Goal: Task Accomplishment & Management: Complete application form

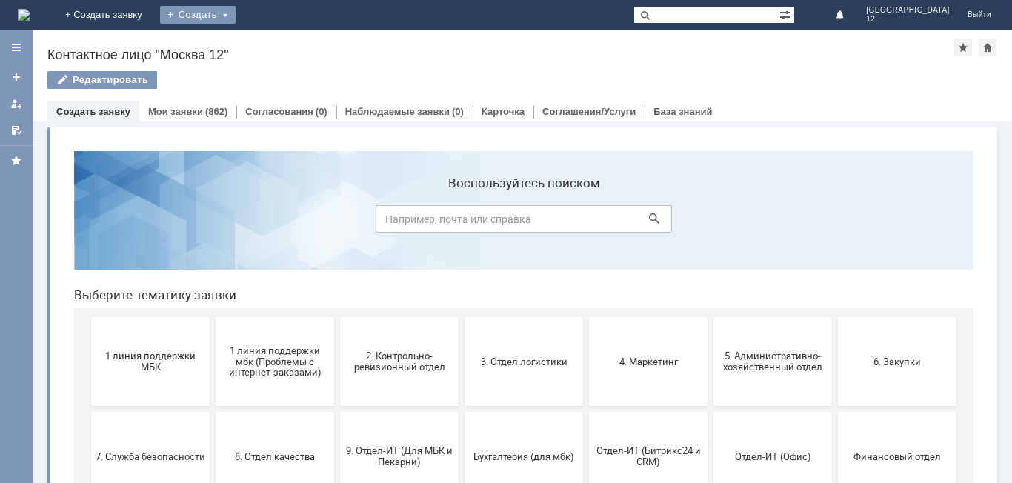
click at [236, 9] on div "Создать" at bounding box center [198, 15] width 76 height 18
click at [276, 43] on link "Заявка" at bounding box center [219, 45] width 113 height 18
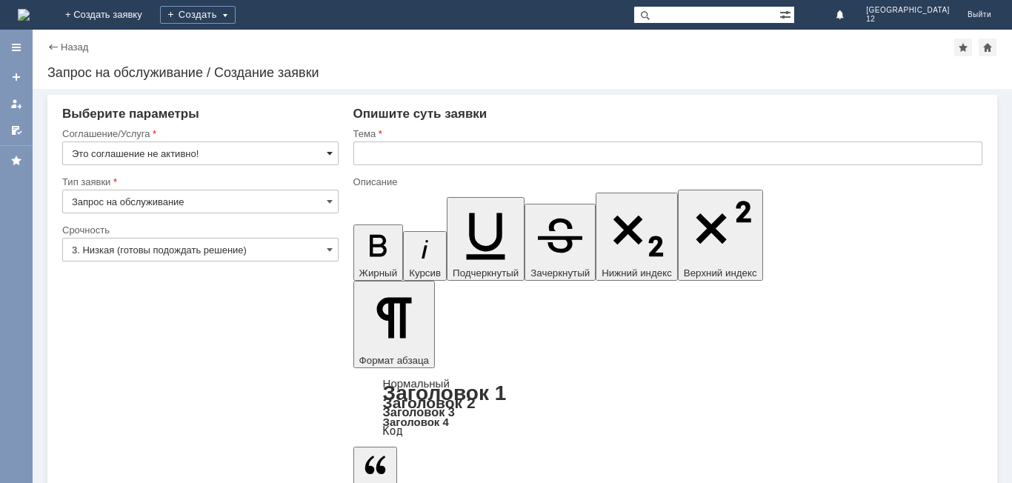
click at [331, 150] on span at bounding box center [330, 153] width 6 height 12
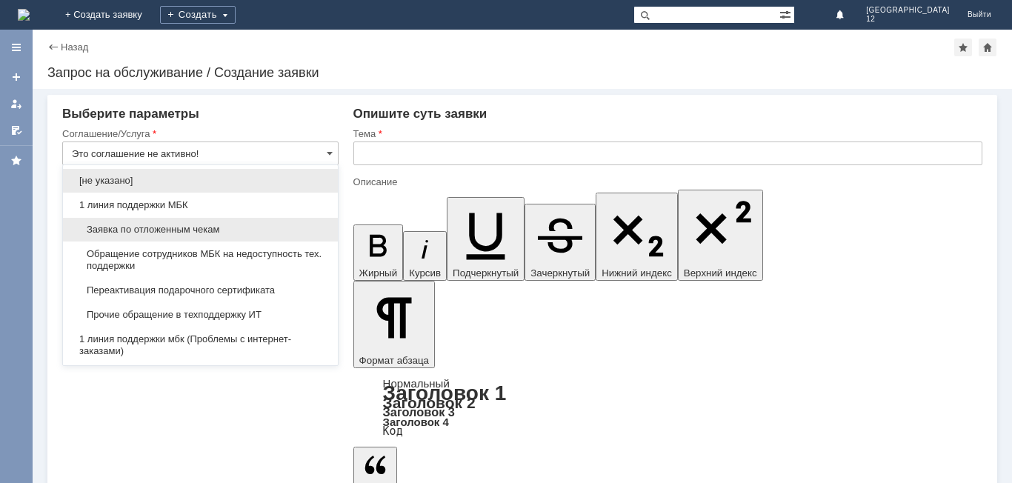
click at [222, 230] on span "Заявка по отложенным чекам" at bounding box center [200, 230] width 257 height 12
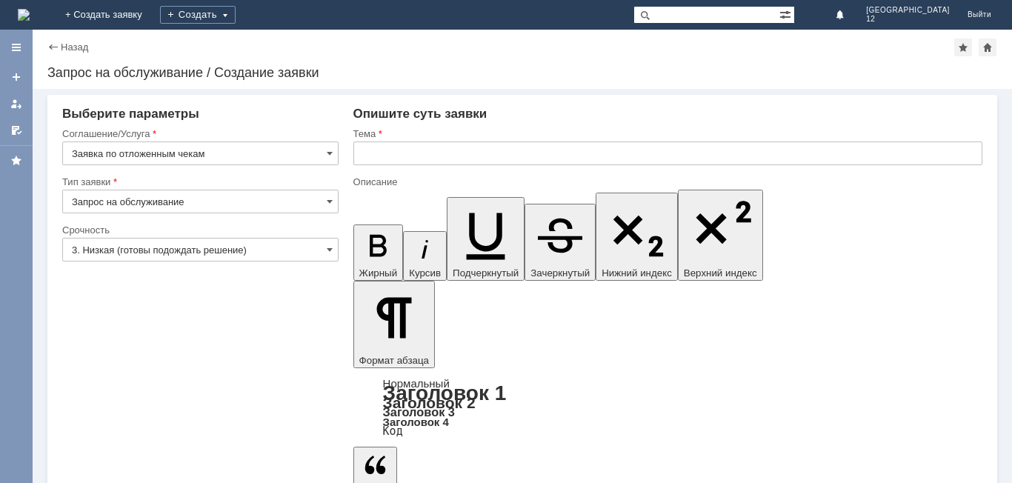
type input "Заявка по отложенным чекам"
click at [328, 251] on span at bounding box center [330, 250] width 6 height 12
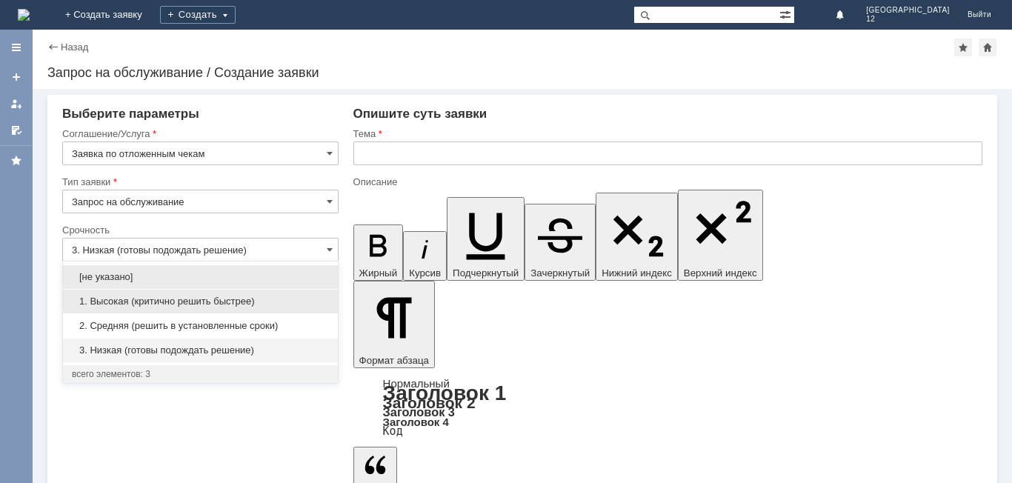
click at [239, 297] on span "1. Высокая (критично решить быстрее)" at bounding box center [200, 302] width 257 height 12
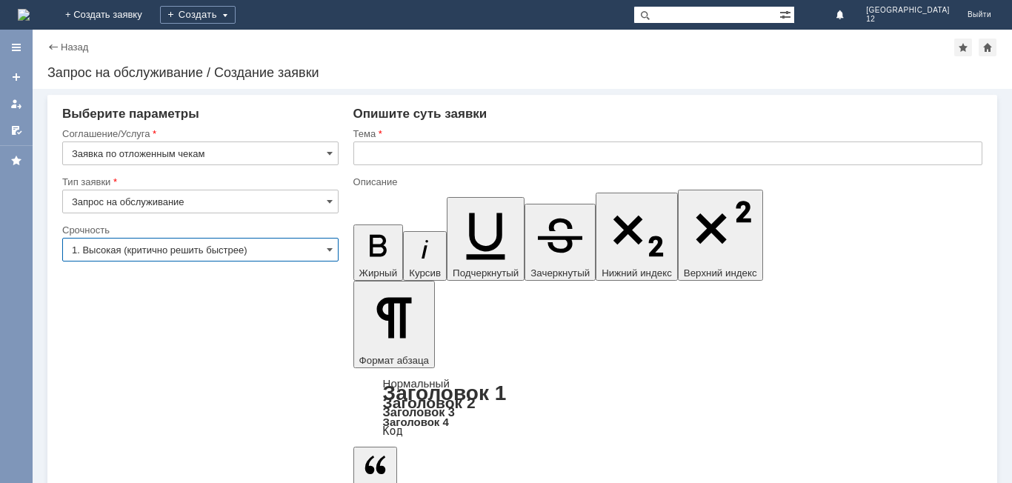
type input "1. Высокая (критично решить быстрее)"
click at [376, 155] on input "text" at bounding box center [667, 154] width 629 height 24
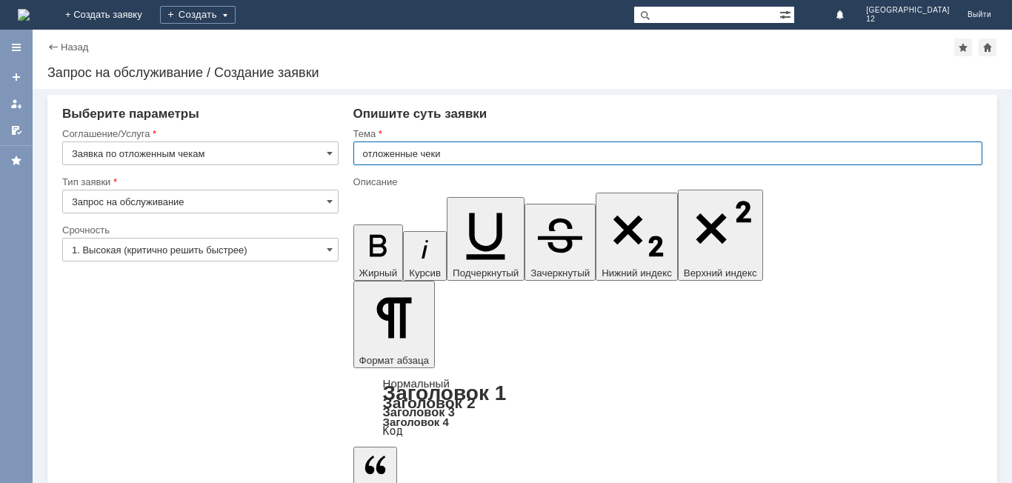
type input "отложенные чеки"
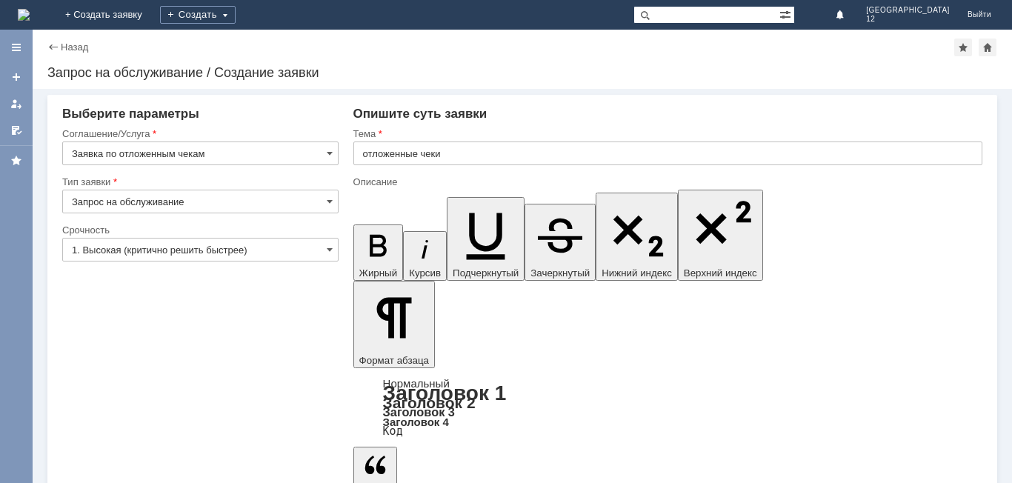
drag, startPoint x: 564, startPoint y: 4064, endPoint x: 626, endPoint y: 4125, distance: 87.5
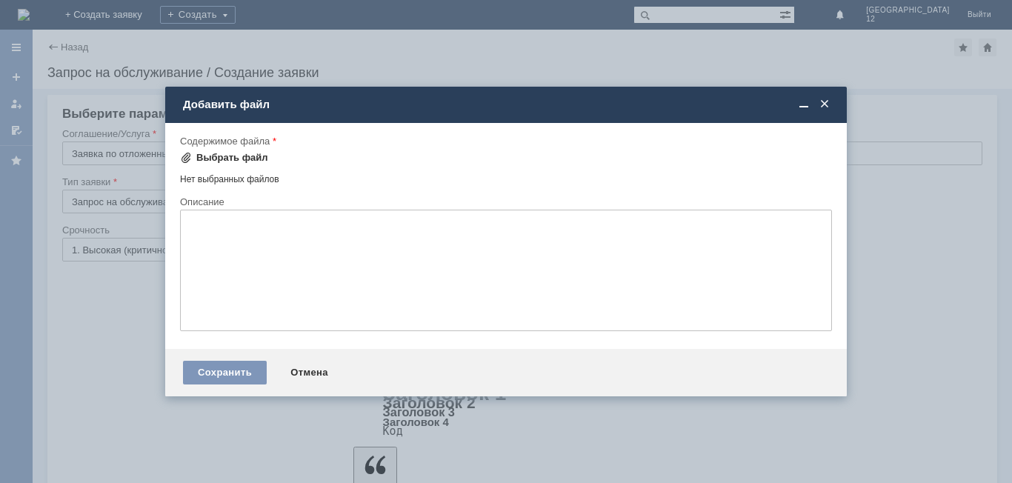
click at [239, 153] on div "Выбрать файл" at bounding box center [232, 158] width 72 height 12
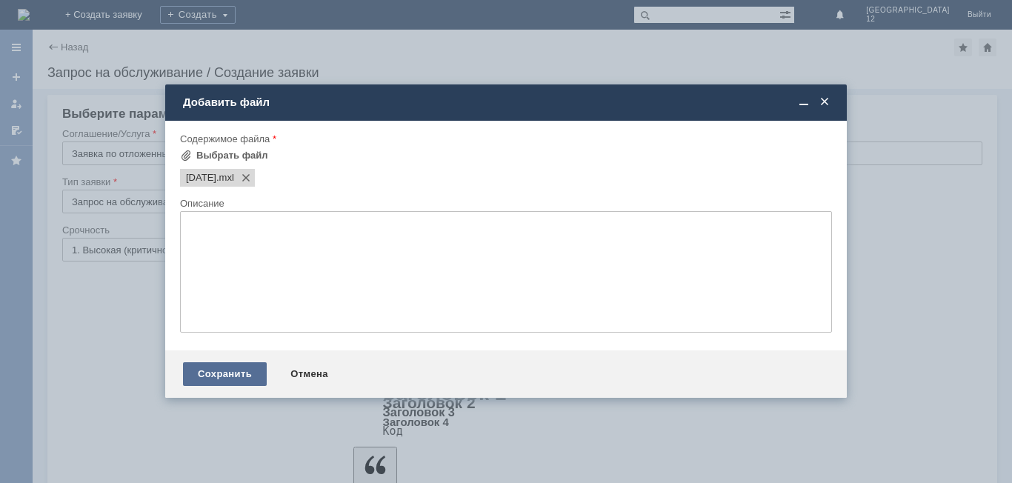
click at [210, 376] on div "Сохранить Отмена" at bounding box center [506, 373] width 682 height 47
click at [210, 376] on div "Сохранить" at bounding box center [225, 374] width 84 height 24
